Goal: Task Accomplishment & Management: Manage account settings

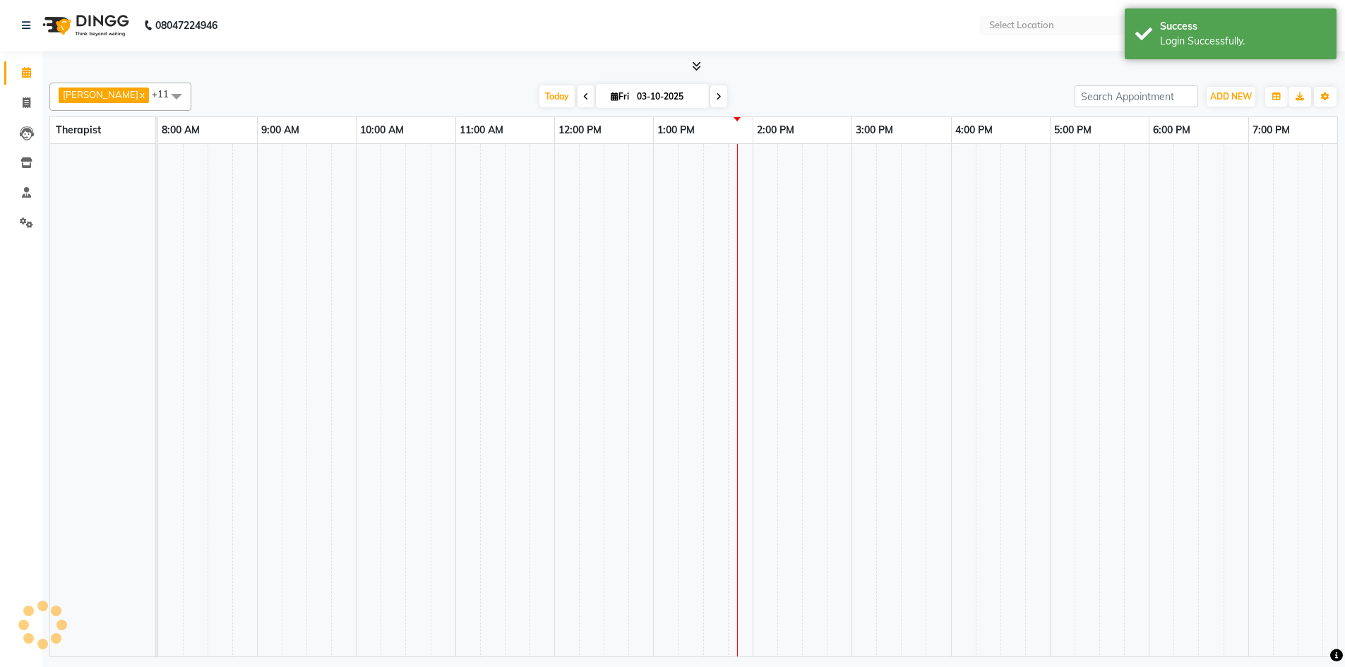
click at [688, 242] on div at bounding box center [747, 400] width 1179 height 513
select select "en"
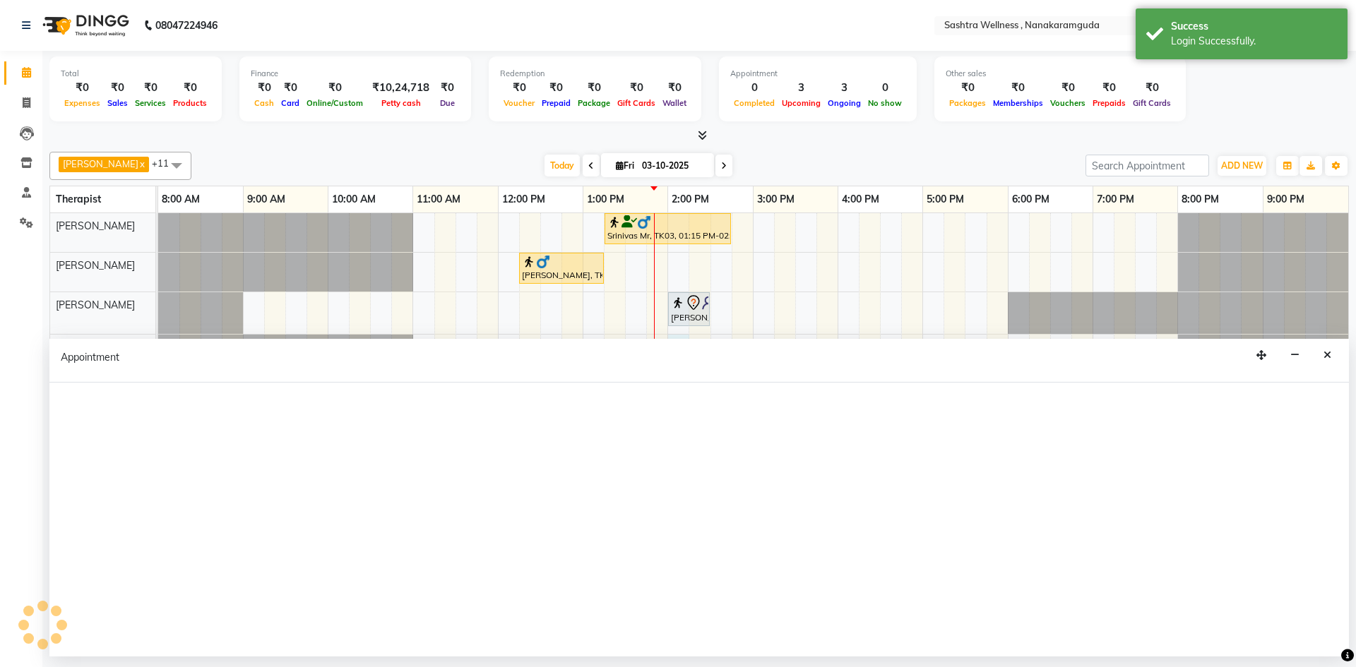
select select "88332"
select select "tentative"
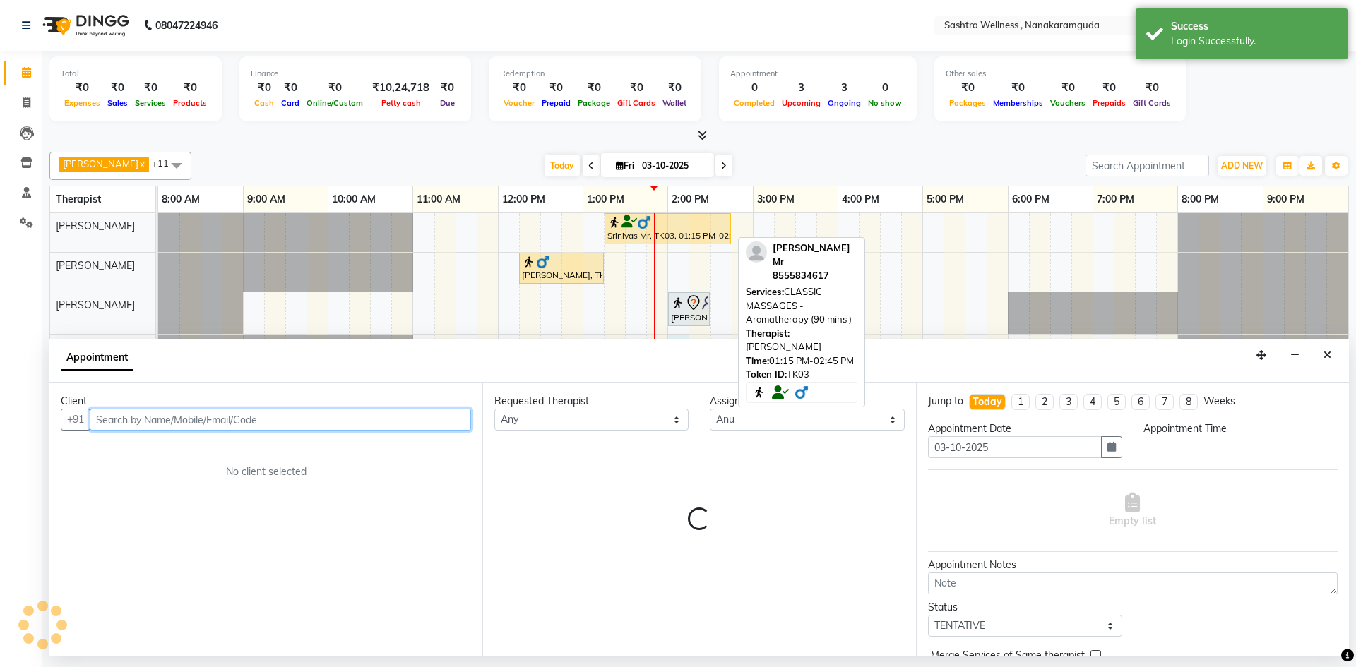
select select "840"
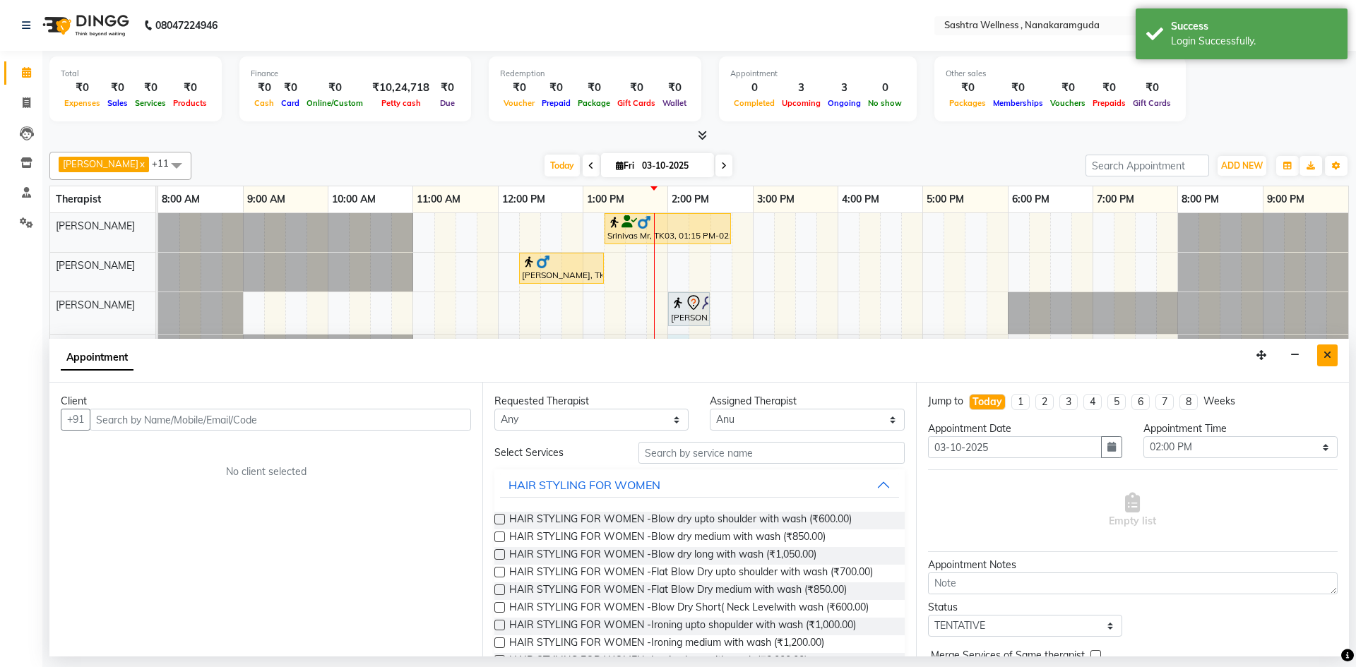
click at [1329, 355] on icon "Close" at bounding box center [1327, 355] width 8 height 10
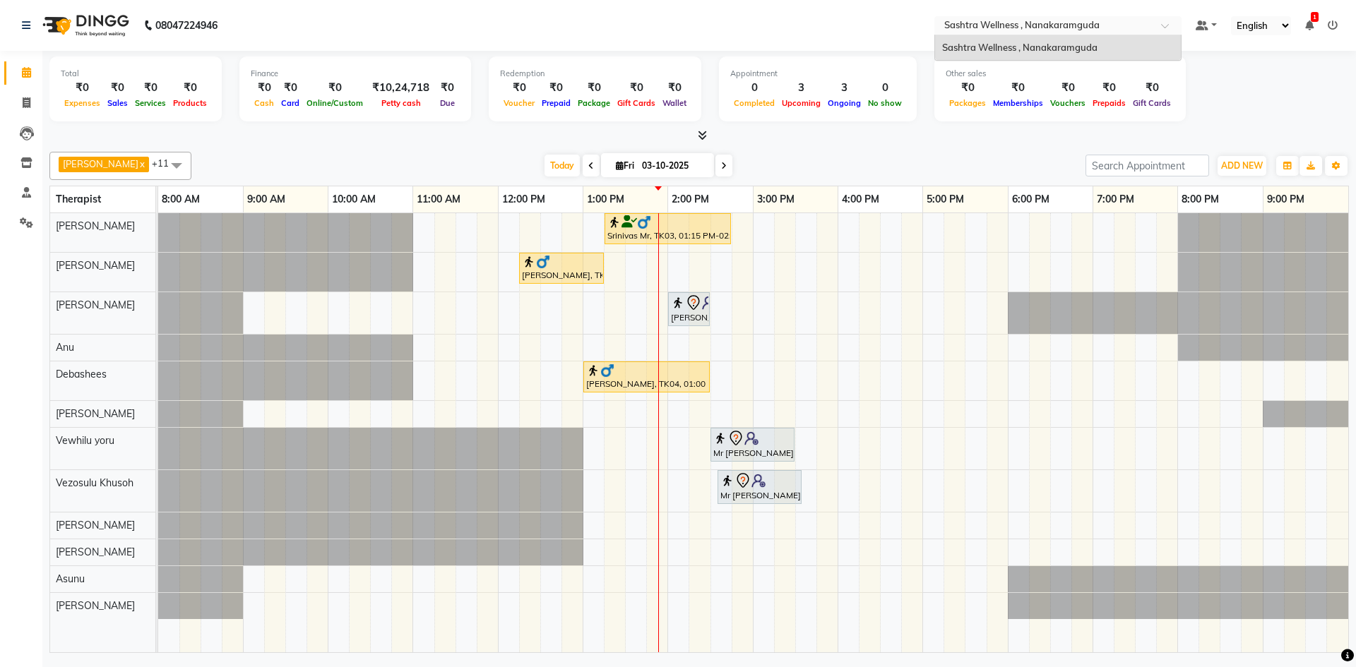
click at [1068, 23] on input "text" at bounding box center [1043, 27] width 205 height 14
click at [1333, 24] on icon at bounding box center [1333, 25] width 10 height 10
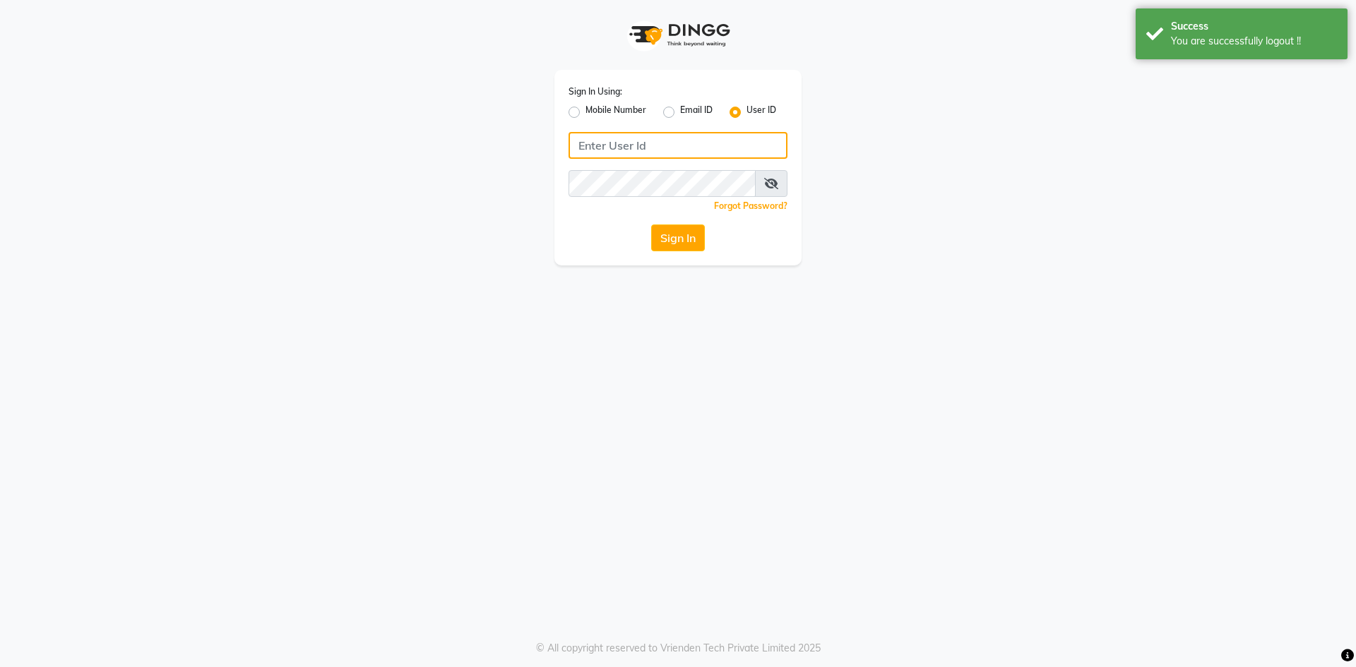
type input "8919070740"
click at [593, 109] on label "Mobile Number" at bounding box center [615, 112] width 61 height 17
click at [593, 109] on input "Mobile Number" at bounding box center [589, 108] width 9 height 9
radio input "true"
radio input "false"
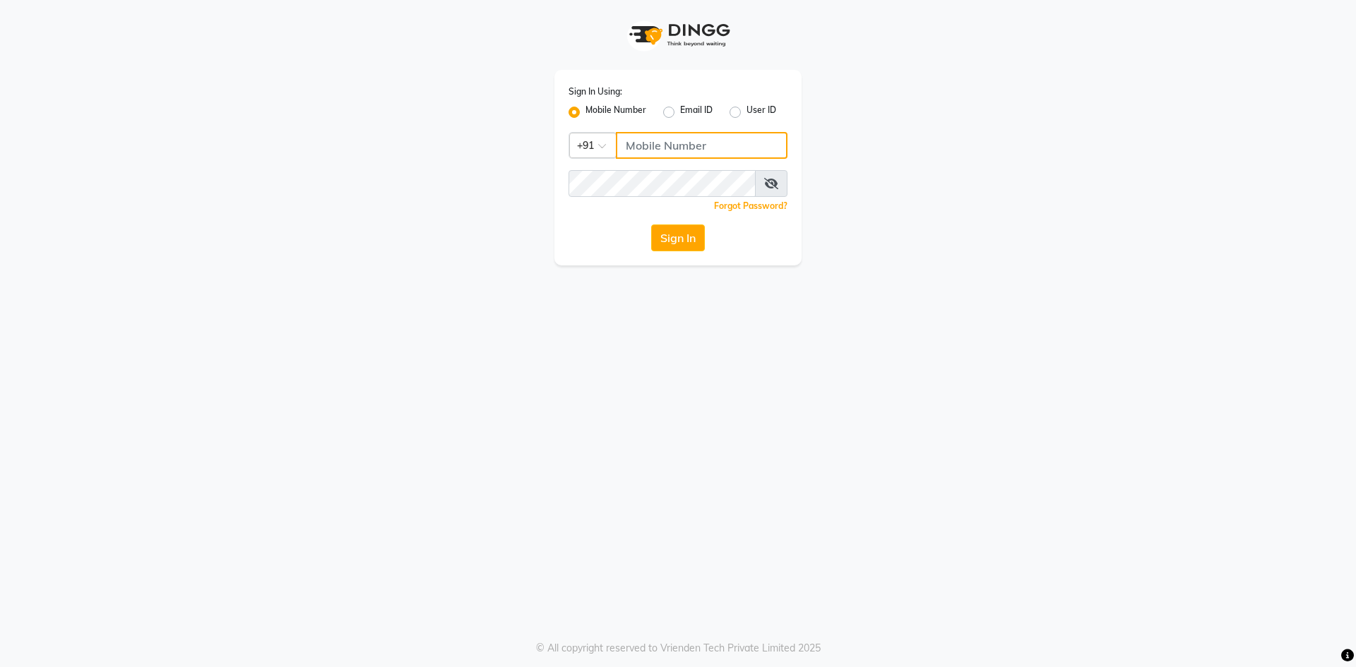
click at [635, 136] on input "Username" at bounding box center [702, 145] width 172 height 27
type input "9281094731"
click at [693, 238] on button "Sign In" at bounding box center [678, 238] width 54 height 27
